Goal: Task Accomplishment & Management: Manage account settings

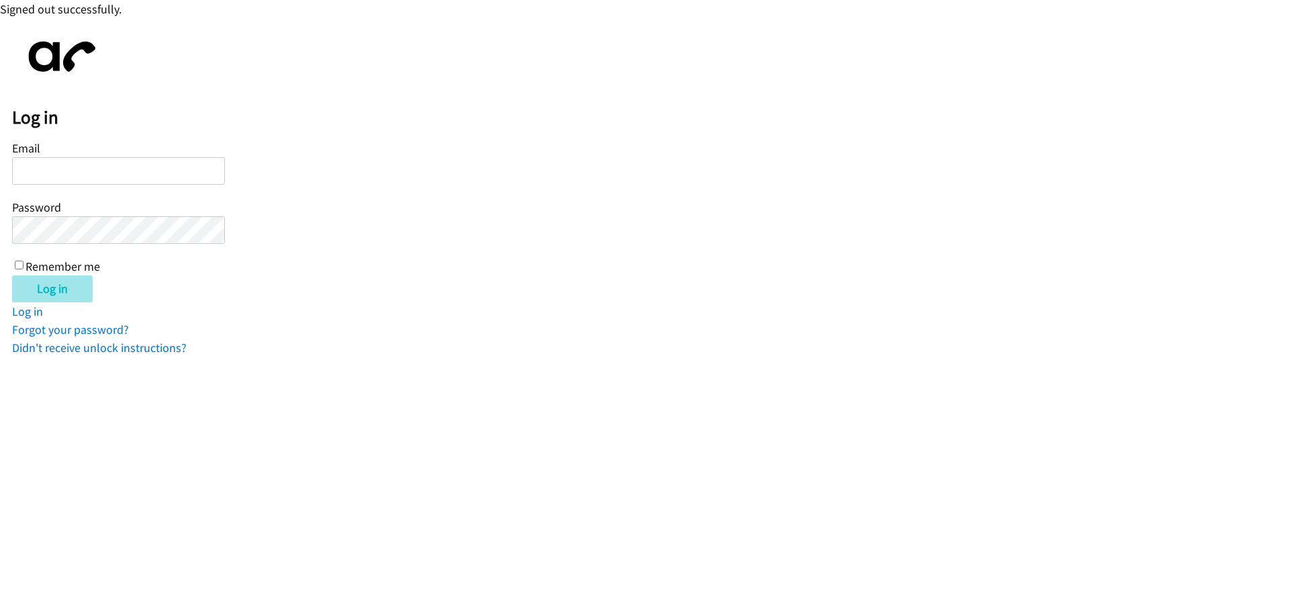
type input "[EMAIL_ADDRESS][DOMAIN_NAME]"
drag, startPoint x: 47, startPoint y: 285, endPoint x: 38, endPoint y: 275, distance: 12.8
click at [38, 275] on input "Log in" at bounding box center [52, 288] width 81 height 27
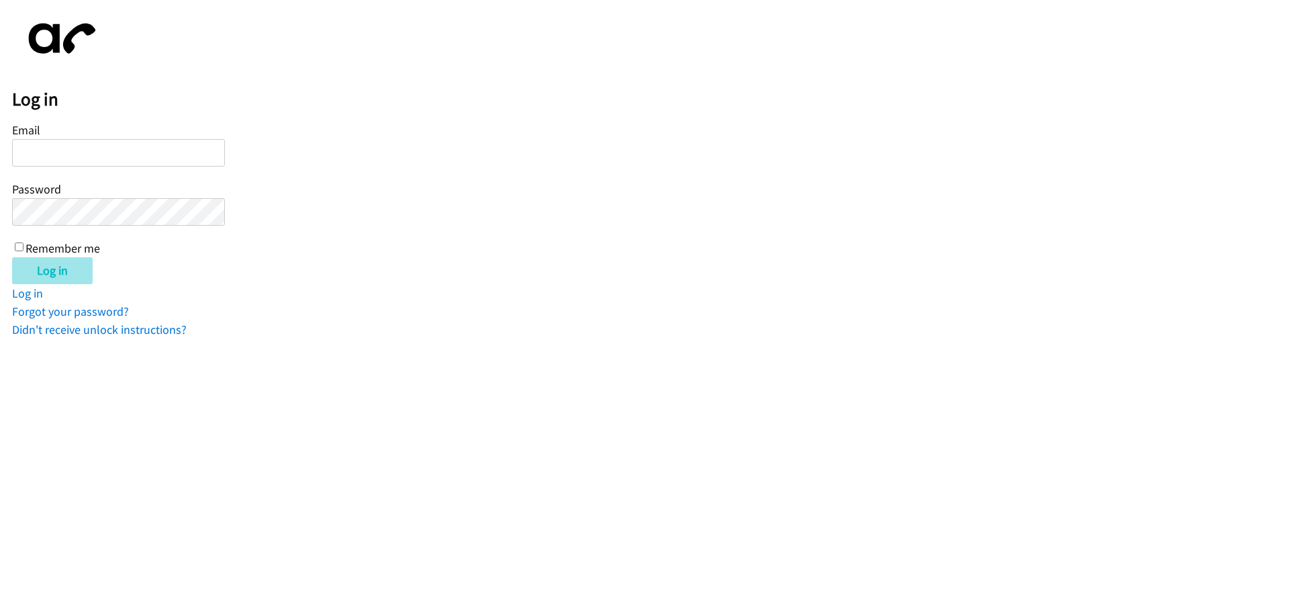
type input "[EMAIL_ADDRESS][DOMAIN_NAME]"
click at [62, 265] on input "Log in" at bounding box center [52, 270] width 81 height 27
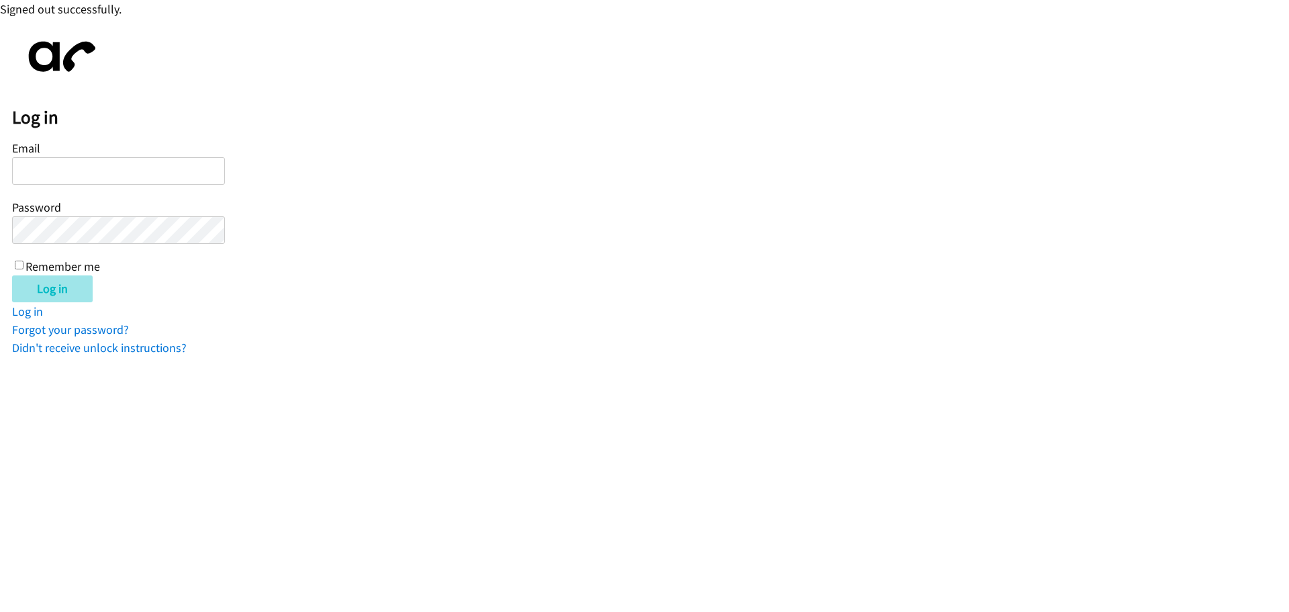
type input "[EMAIL_ADDRESS][DOMAIN_NAME]"
click at [60, 287] on input "Log in" at bounding box center [52, 288] width 81 height 27
